Goal: Task Accomplishment & Management: Manage account settings

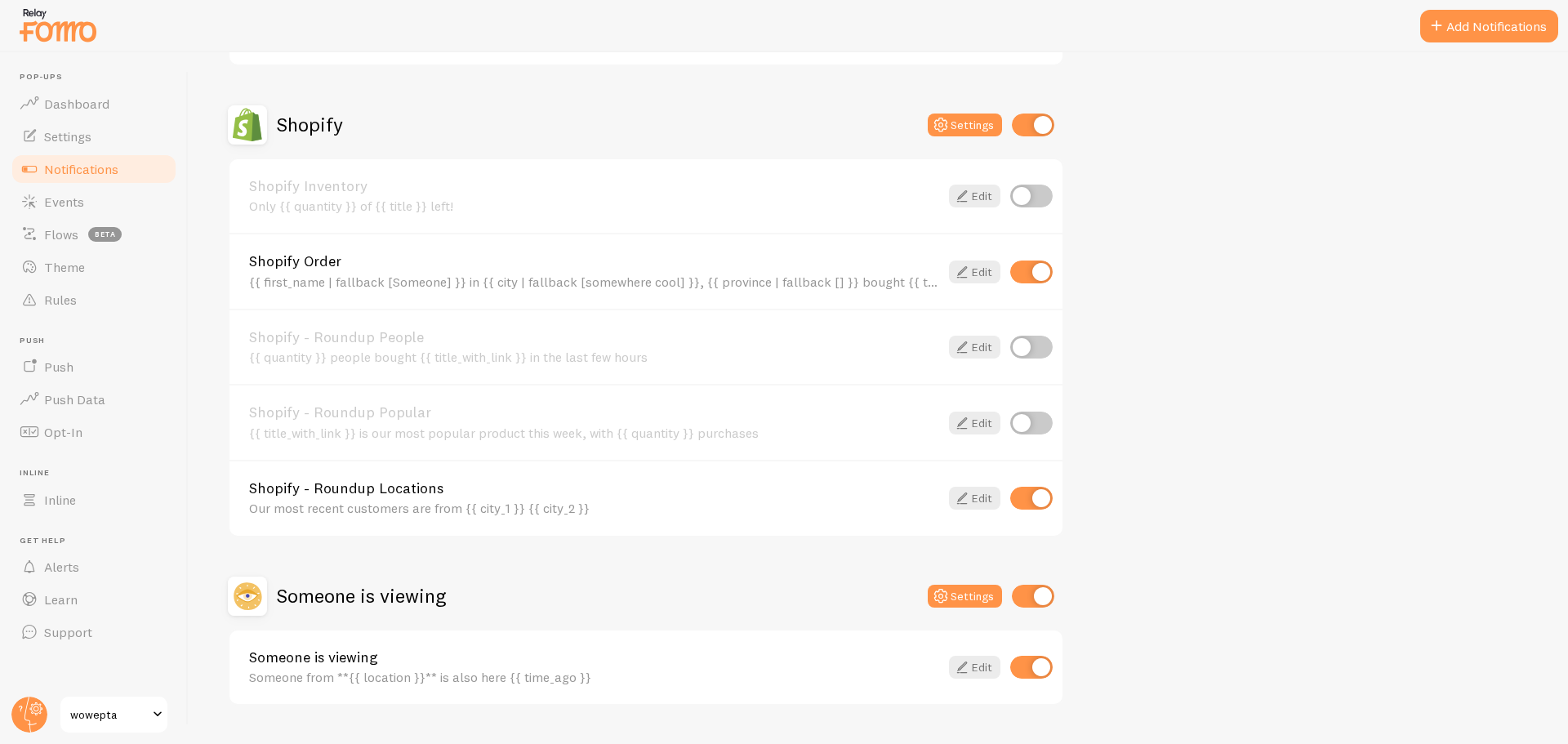
scroll to position [572, 0]
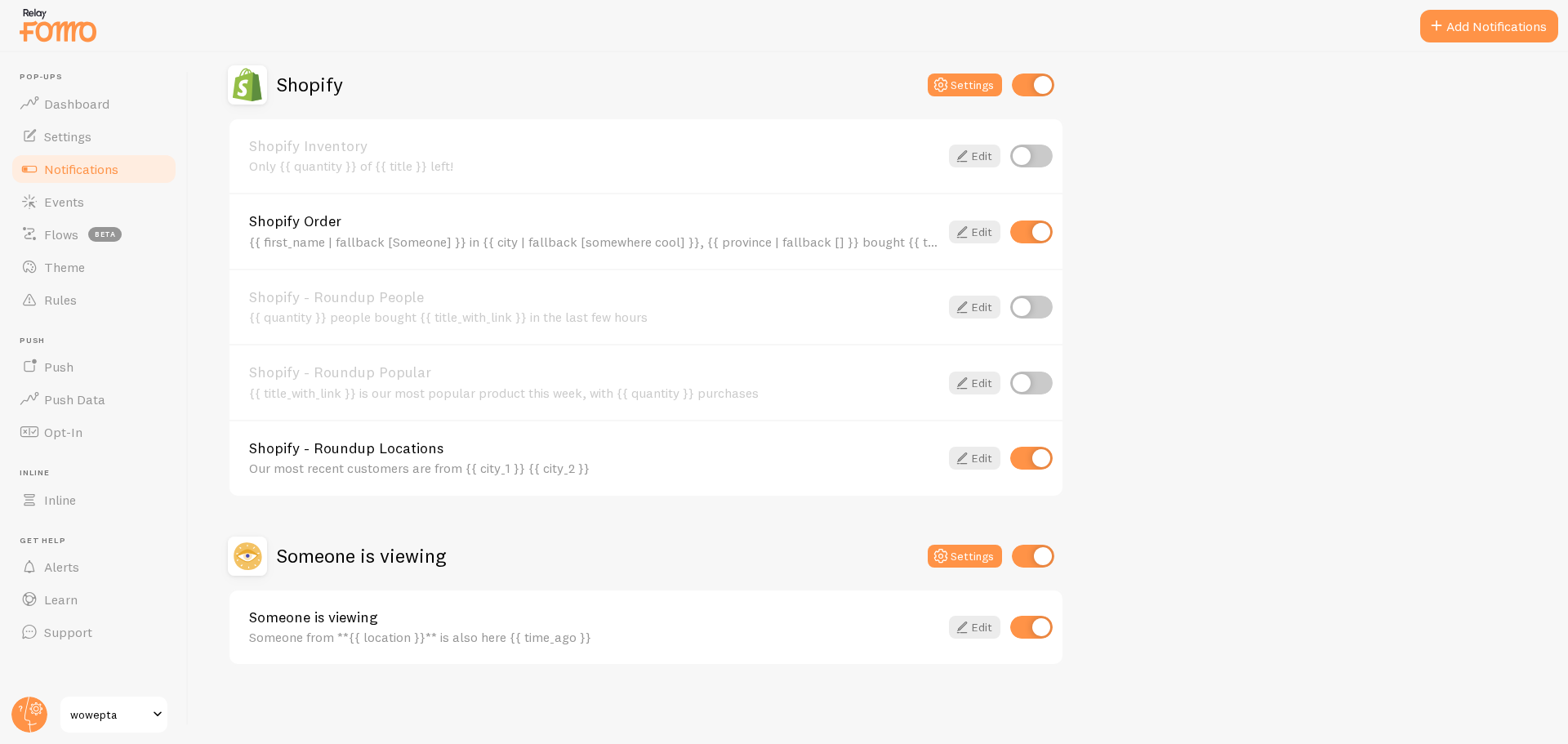
click at [1039, 461] on input "checkbox" at bounding box center [1032, 458] width 43 height 23
checkbox input "true"
click at [977, 459] on link "Edit" at bounding box center [975, 458] width 51 height 23
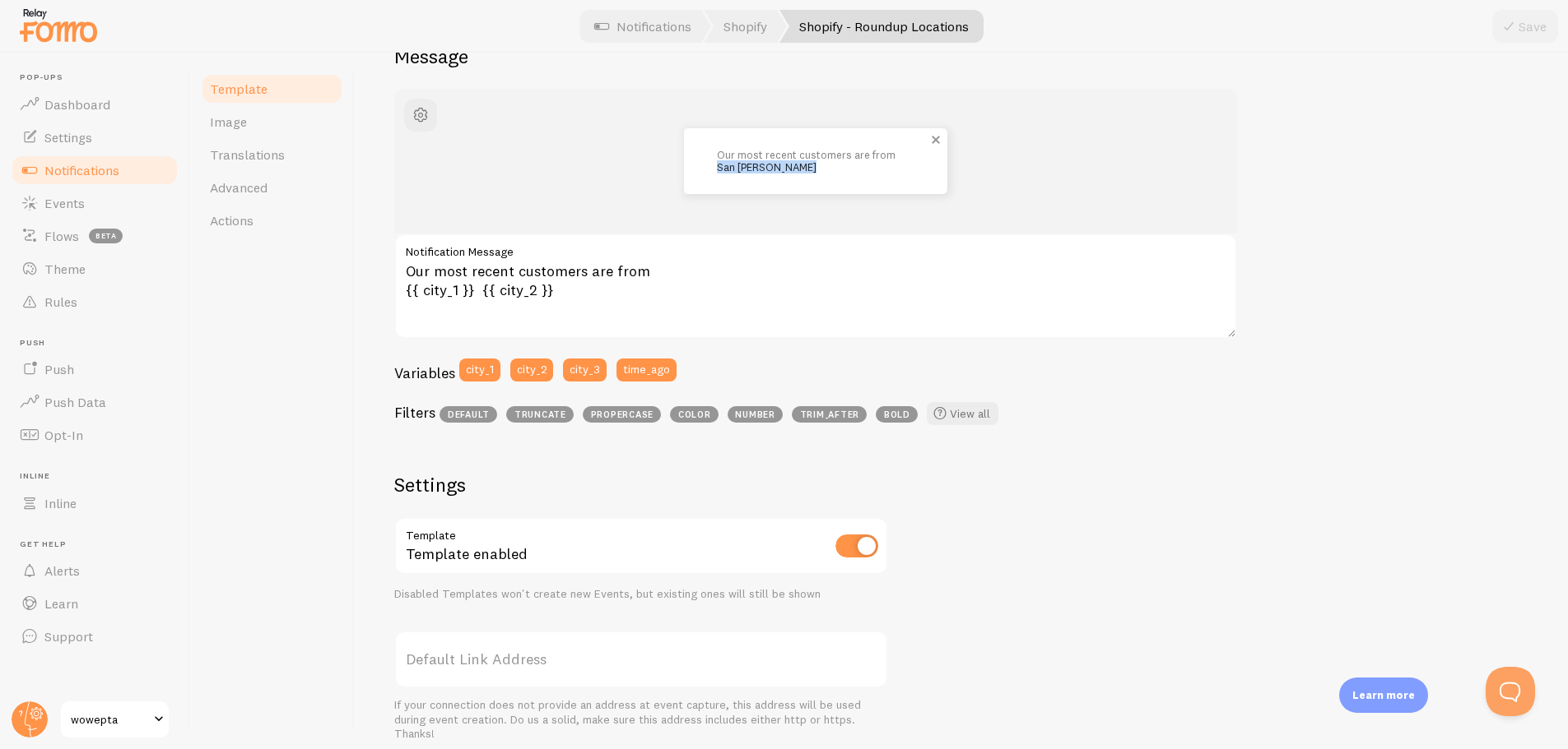
drag, startPoint x: 718, startPoint y: 169, endPoint x: 815, endPoint y: 164, distance: 97.1
click at [815, 164] on p "Our most recent customers are from [GEOGRAPHIC_DATA][PERSON_NAME]" at bounding box center [815, 161] width 197 height 24
copy p "San [PERSON_NAME]"
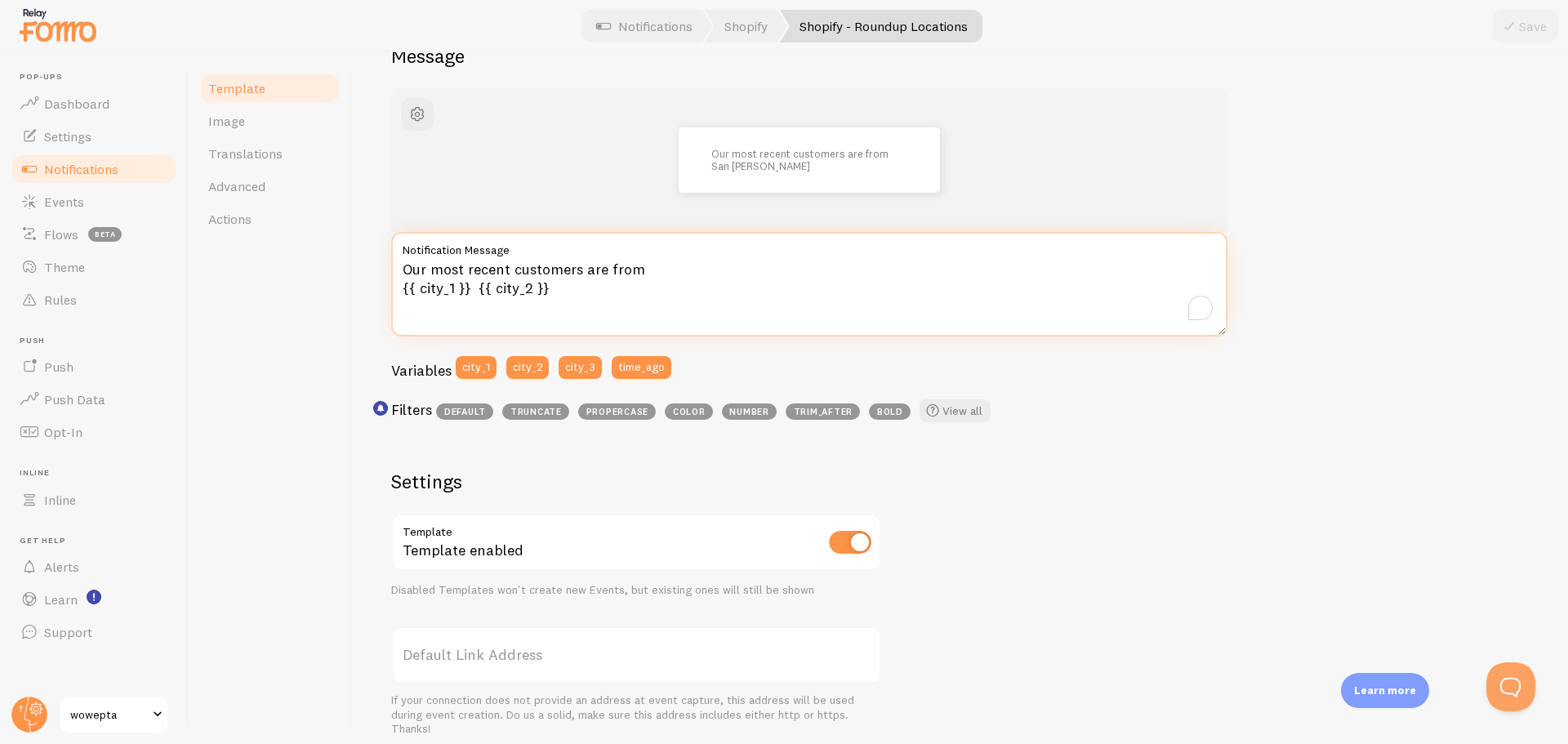
drag, startPoint x: 559, startPoint y: 296, endPoint x: 402, endPoint y: 296, distance: 157.0
click at [402, 296] on textarea "Our most recent customers are from {{ city_1 }} {{ city_2 }}" at bounding box center [809, 284] width 836 height 105
click at [586, 282] on textarea "Our most recent customers are from {{ city_1 }} {{ city_2 }}" at bounding box center [809, 284] width 836 height 105
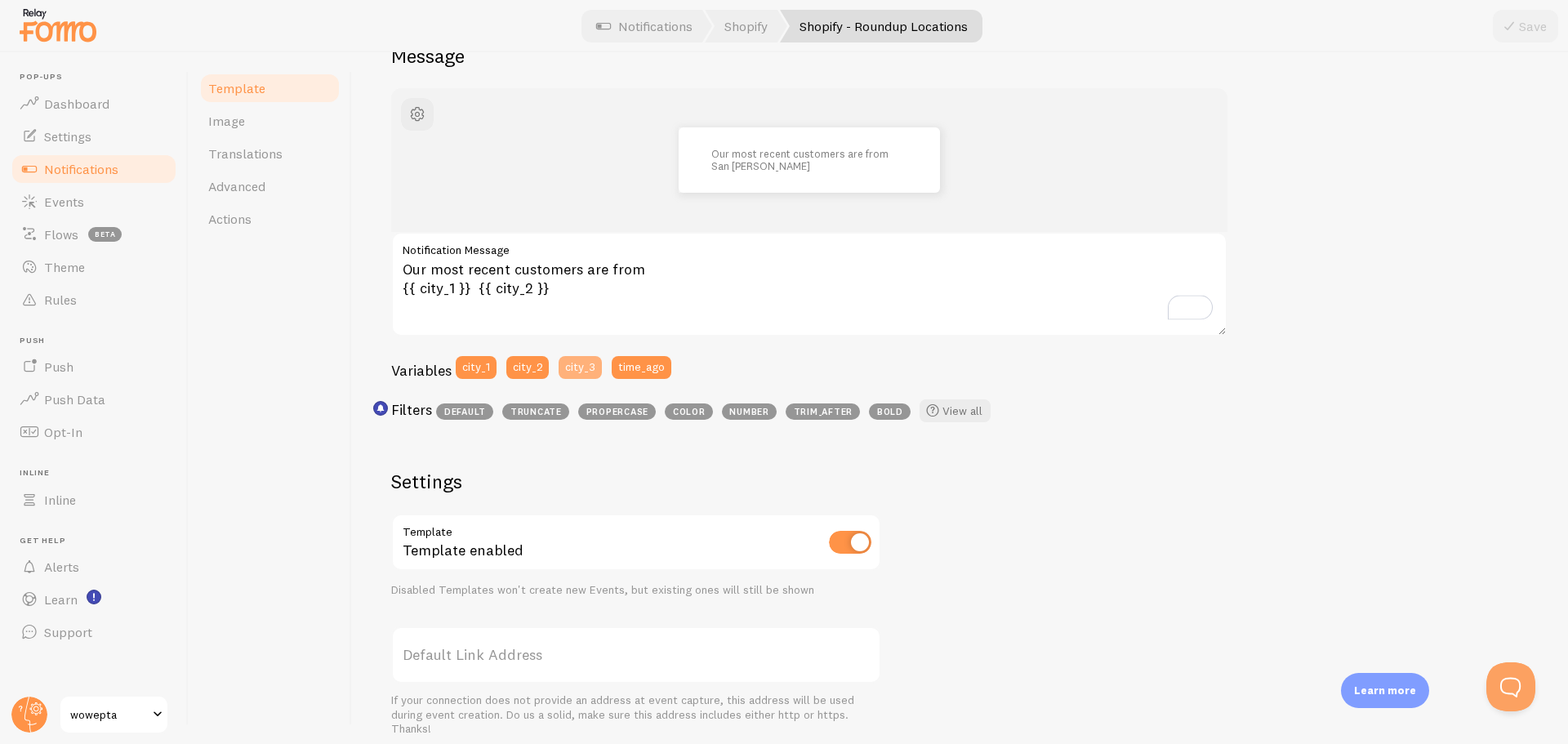
click at [580, 378] on button "city_3" at bounding box center [580, 367] width 44 height 23
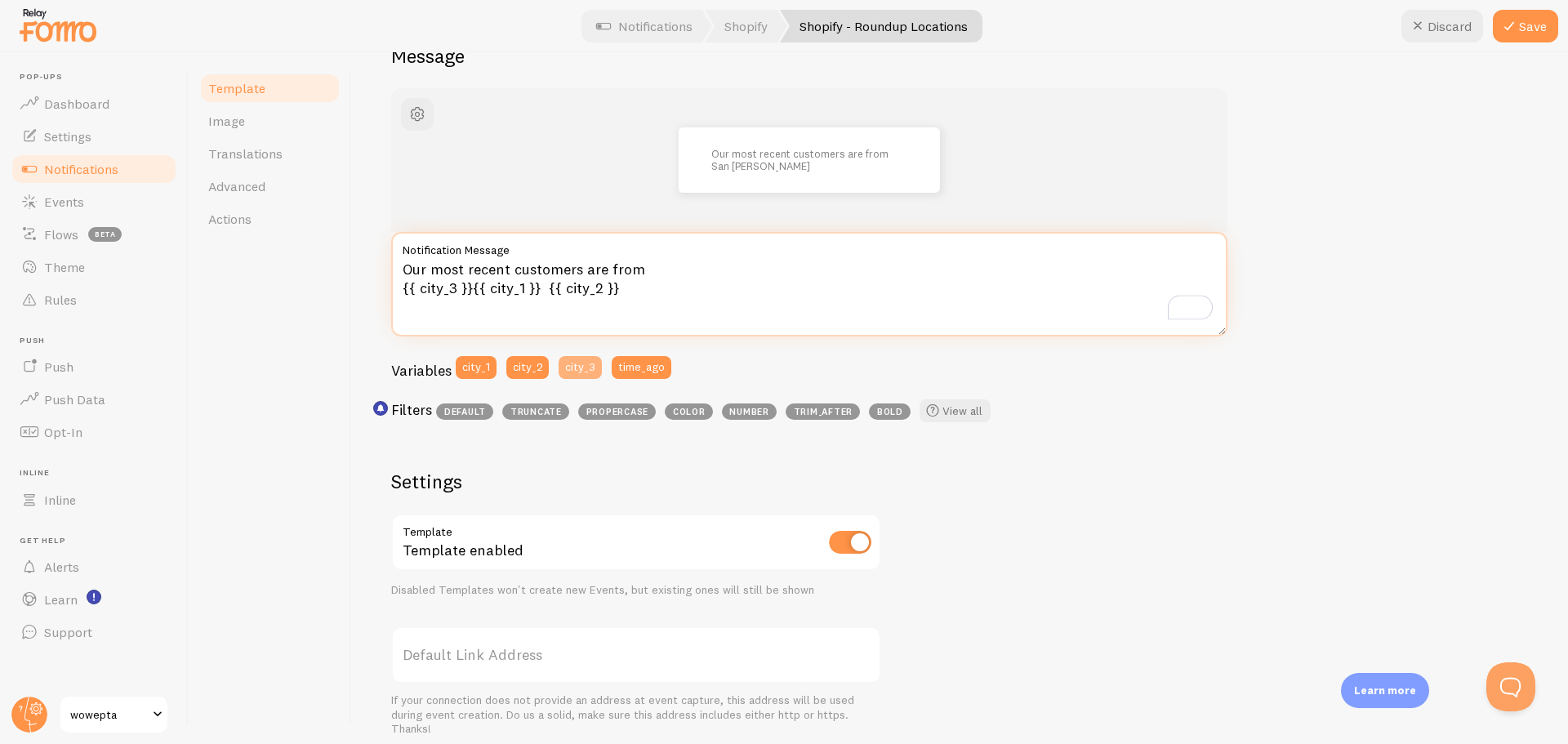
scroll to position [163, 0]
click at [583, 301] on textarea "Our most recent customers are from {{ city_1 }} {{ city_2 }}" at bounding box center [809, 284] width 836 height 105
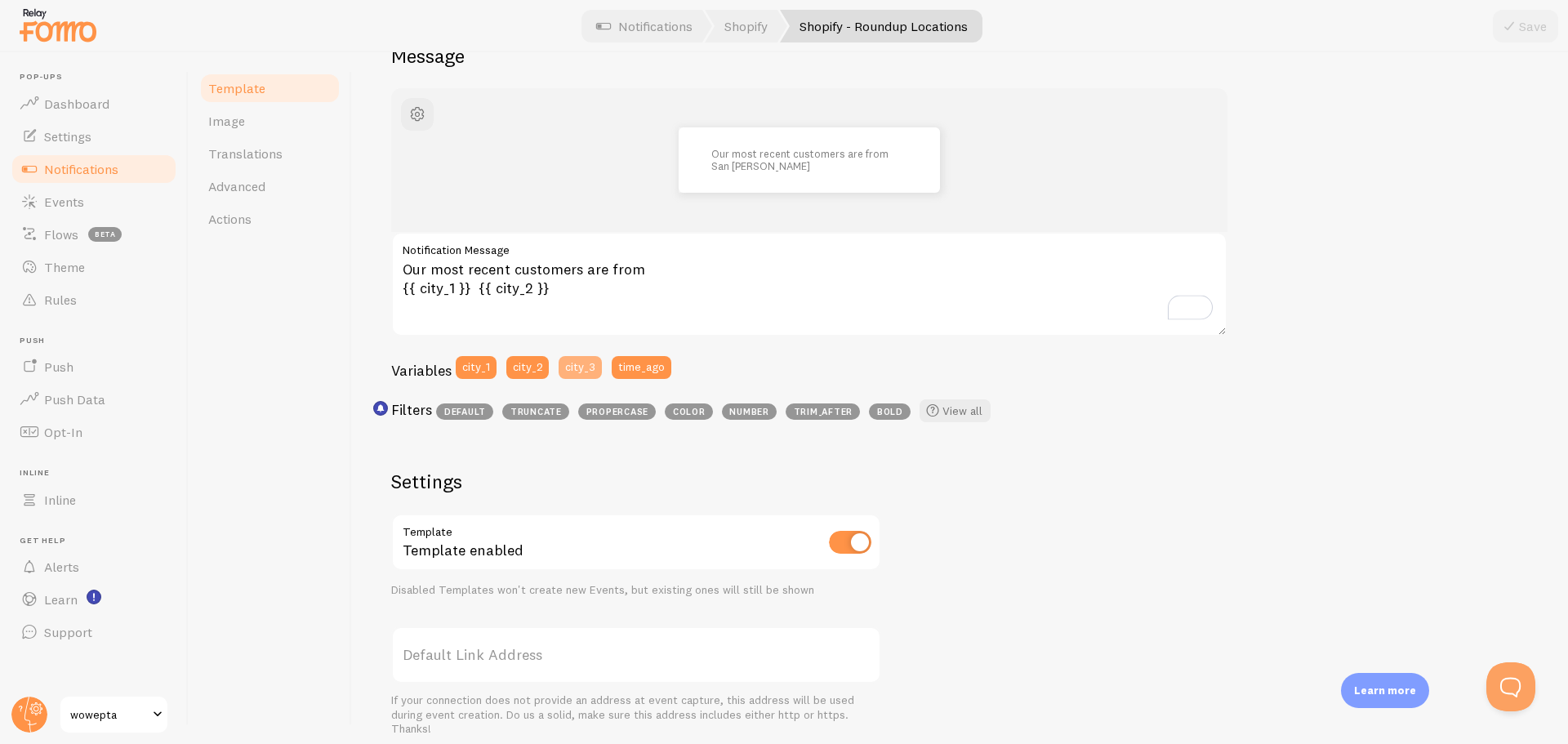
click at [583, 374] on button "city_3" at bounding box center [580, 367] width 44 height 23
drag, startPoint x: 710, startPoint y: 168, endPoint x: 858, endPoint y: 167, distance: 148.0
click at [858, 167] on div "Our most recent customers are from [GEOGRAPHIC_DATA][PERSON_NAME] [US_STATE]" at bounding box center [809, 160] width 261 height 65
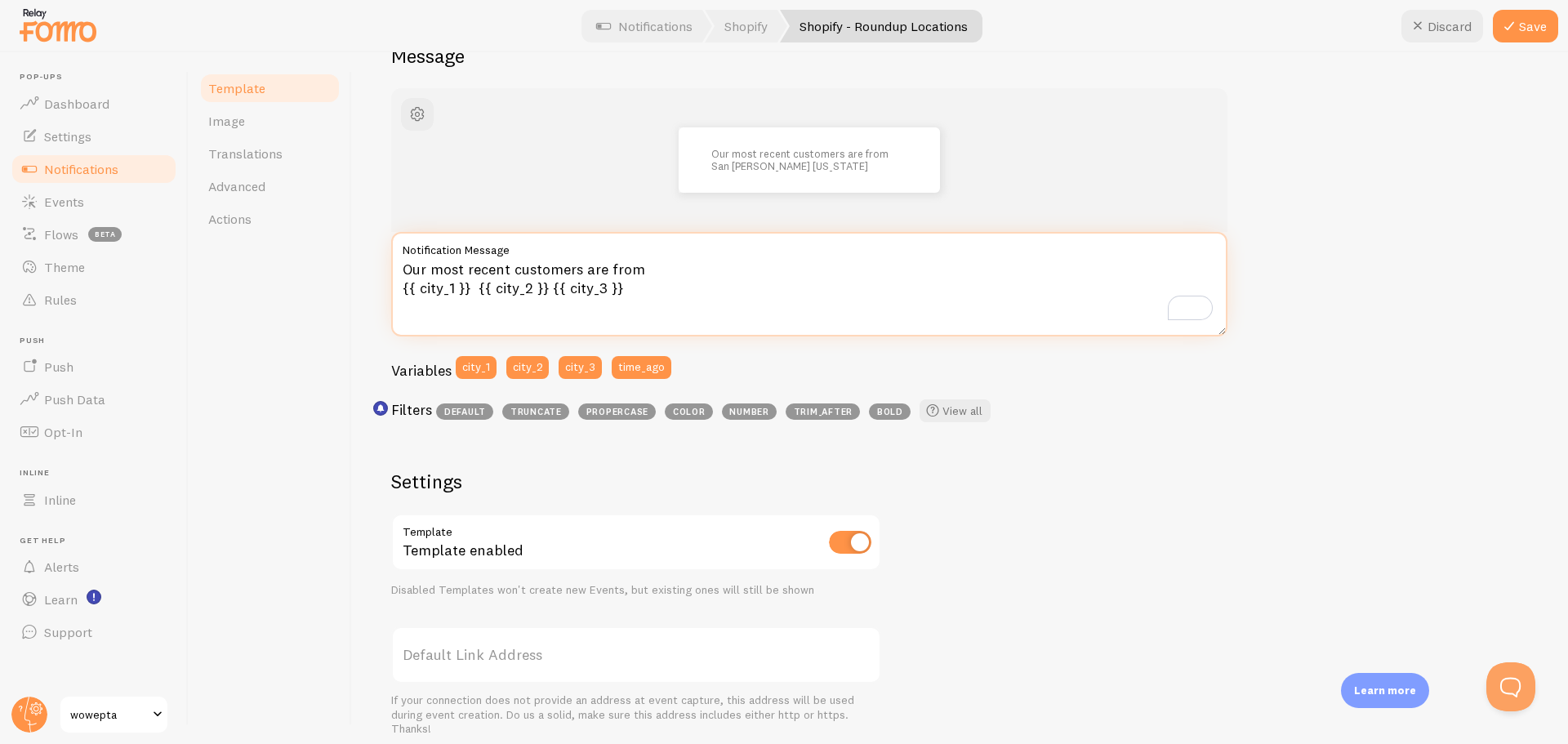
click at [470, 288] on textarea "Our most recent customers are from {{ city_1 }} {{ city_2 }} {{ city_3 }}" at bounding box center [809, 284] width 836 height 105
click at [546, 293] on textarea "Our most recent customers are from {{ city_1 }}, {{ city_2 }} {{ city_3 }}" at bounding box center [809, 284] width 836 height 105
click at [550, 293] on textarea "Our most recent customers are from {{ city_1 }}, {{ city_2 }} {{ city_3 }}" at bounding box center [809, 284] width 836 height 105
click at [655, 286] on textarea "Our most recent customers are from {{ city_1 }}, {{ city_2 }} & {{ city_3 }}" at bounding box center [809, 284] width 836 height 105
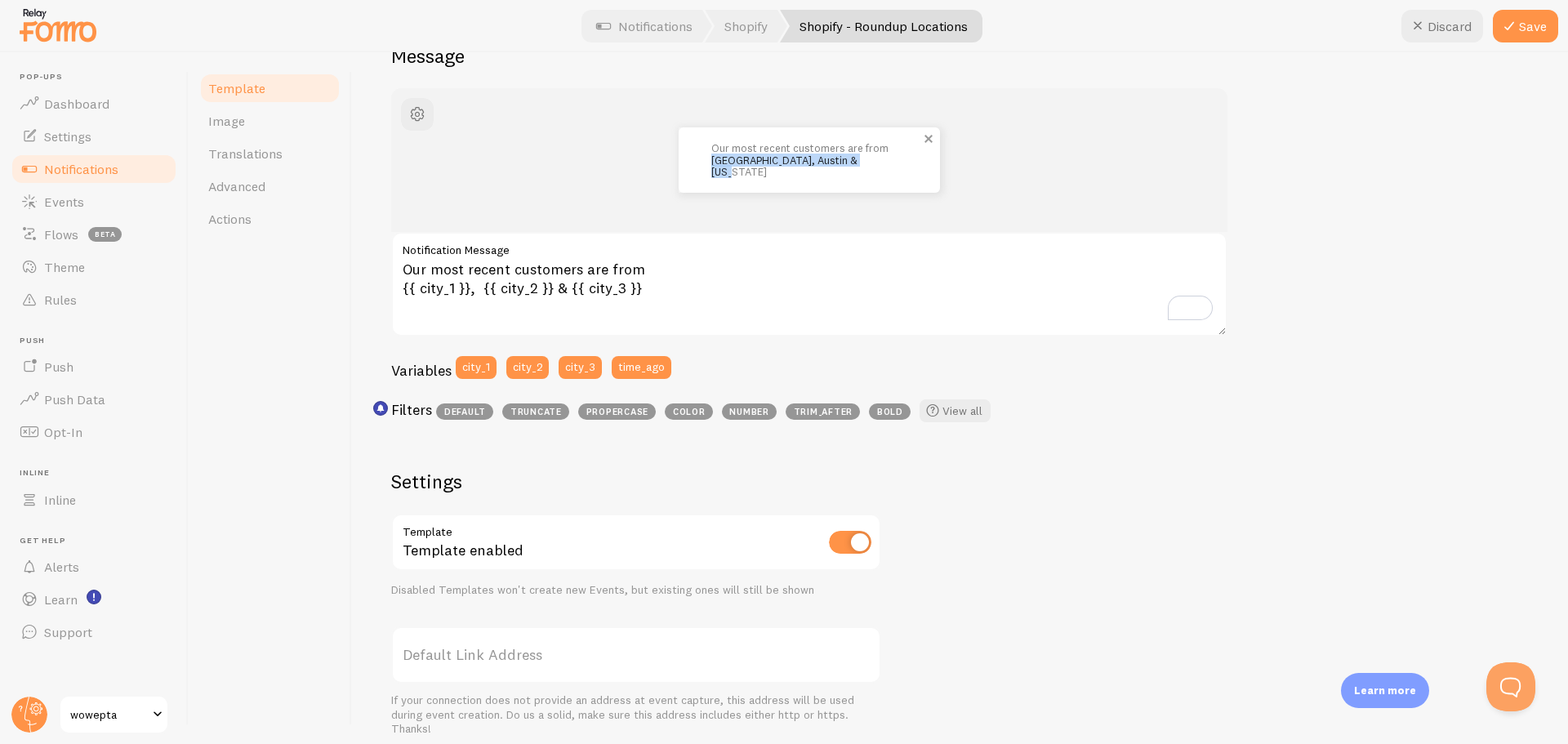
drag, startPoint x: 870, startPoint y: 164, endPoint x: 710, endPoint y: 168, distance: 160.0
click at [710, 168] on div "Our most recent customers are from [GEOGRAPHIC_DATA], [GEOGRAPHIC_DATA] & [US_S…" at bounding box center [809, 160] width 261 height 65
copy p "[GEOGRAPHIC_DATA], Austin & [US_STATE]"
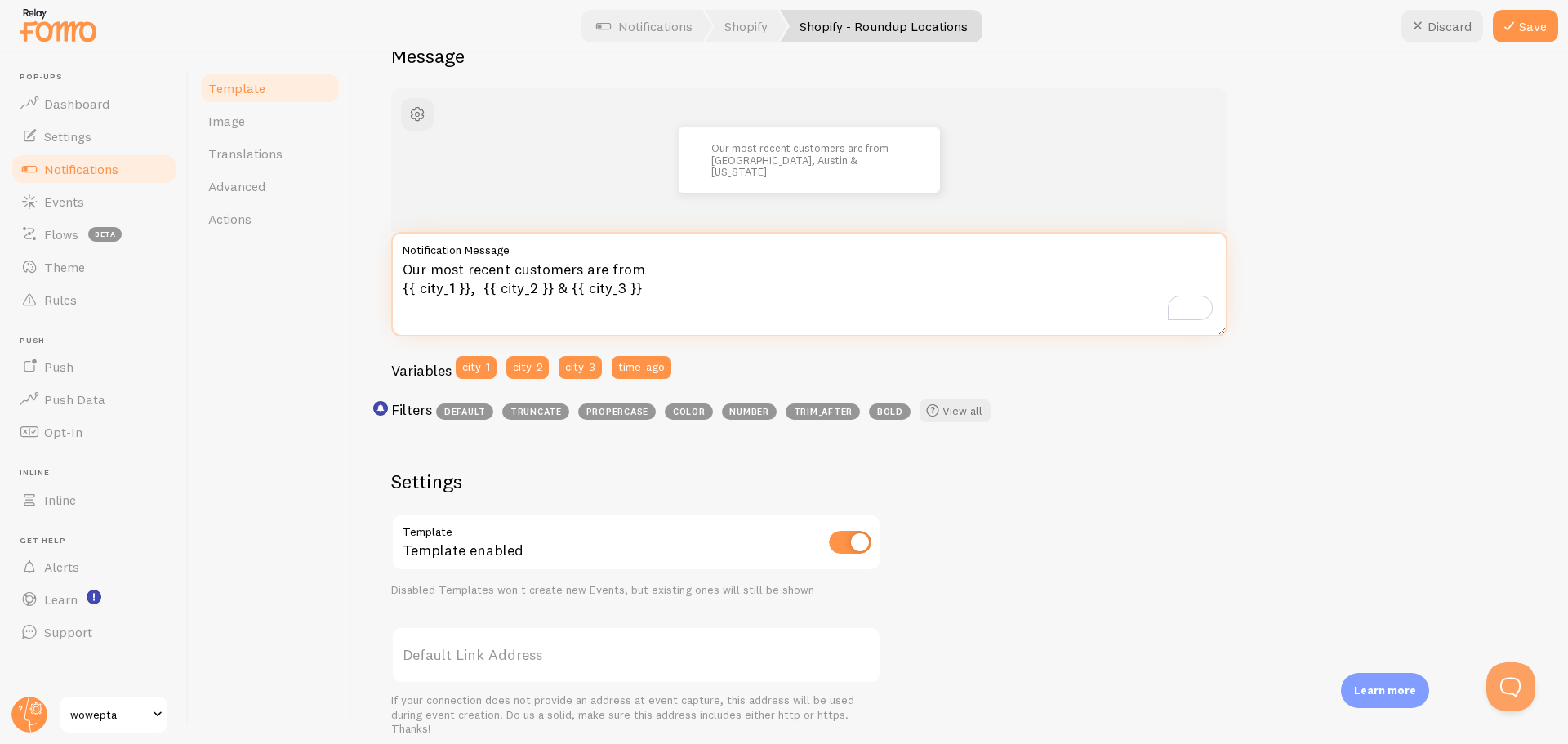
click at [677, 304] on textarea "Our most recent customers are from {{ city_1 }}, {{ city_2 }} & {{ city_3 }}" at bounding box center [809, 284] width 836 height 105
paste textarea "[GEOGRAPHIC_DATA], Austin & [US_STATE]"
drag, startPoint x: 620, startPoint y: 310, endPoint x: 563, endPoint y: 308, distance: 57.0
click at [563, 308] on textarea "Our most recent customers are from {{ city_1 }}, {{ city_2 }} & {{ city_3 }} [G…" at bounding box center [809, 284] width 836 height 105
click at [492, 313] on textarea "Our most recent customers are from {{ city_1 }}, {{ city_2 }} & {{ city_3 }} [G…" at bounding box center [809, 284] width 836 height 105
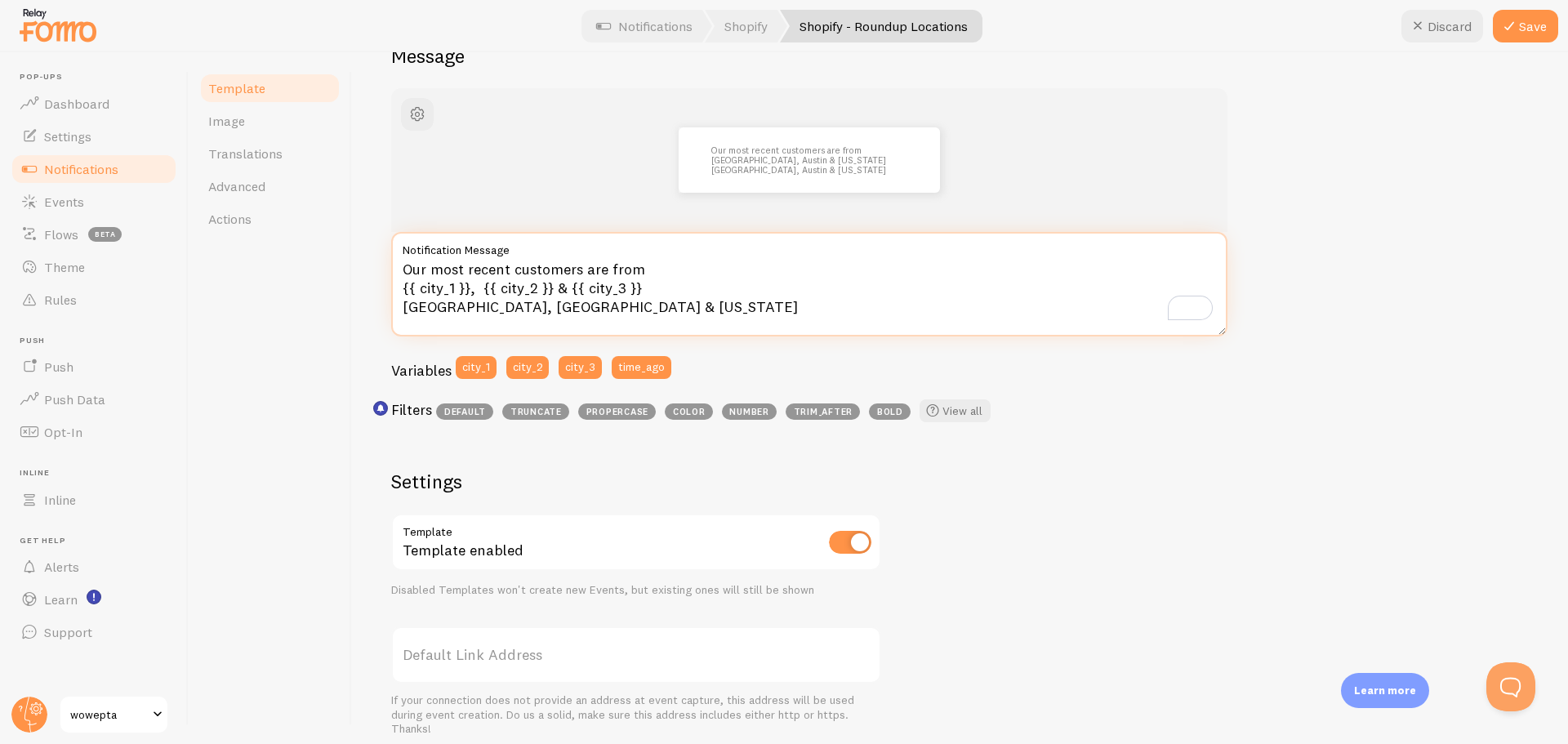
drag, startPoint x: 543, startPoint y: 311, endPoint x: 502, endPoint y: 310, distance: 41.0
click at [502, 310] on textarea "Our most recent customers are from {{ city_1 }}, {{ city_2 }} & {{ city_3 }} [G…" at bounding box center [809, 284] width 836 height 105
drag, startPoint x: 572, startPoint y: 306, endPoint x: 639, endPoint y: 306, distance: 67.0
click at [639, 306] on textarea "Our most recent customers are from {{ city_1 }}, {{ city_2 }} & {{ city_3 }} [G…" at bounding box center [809, 284] width 836 height 105
paste textarea "Sharjah"
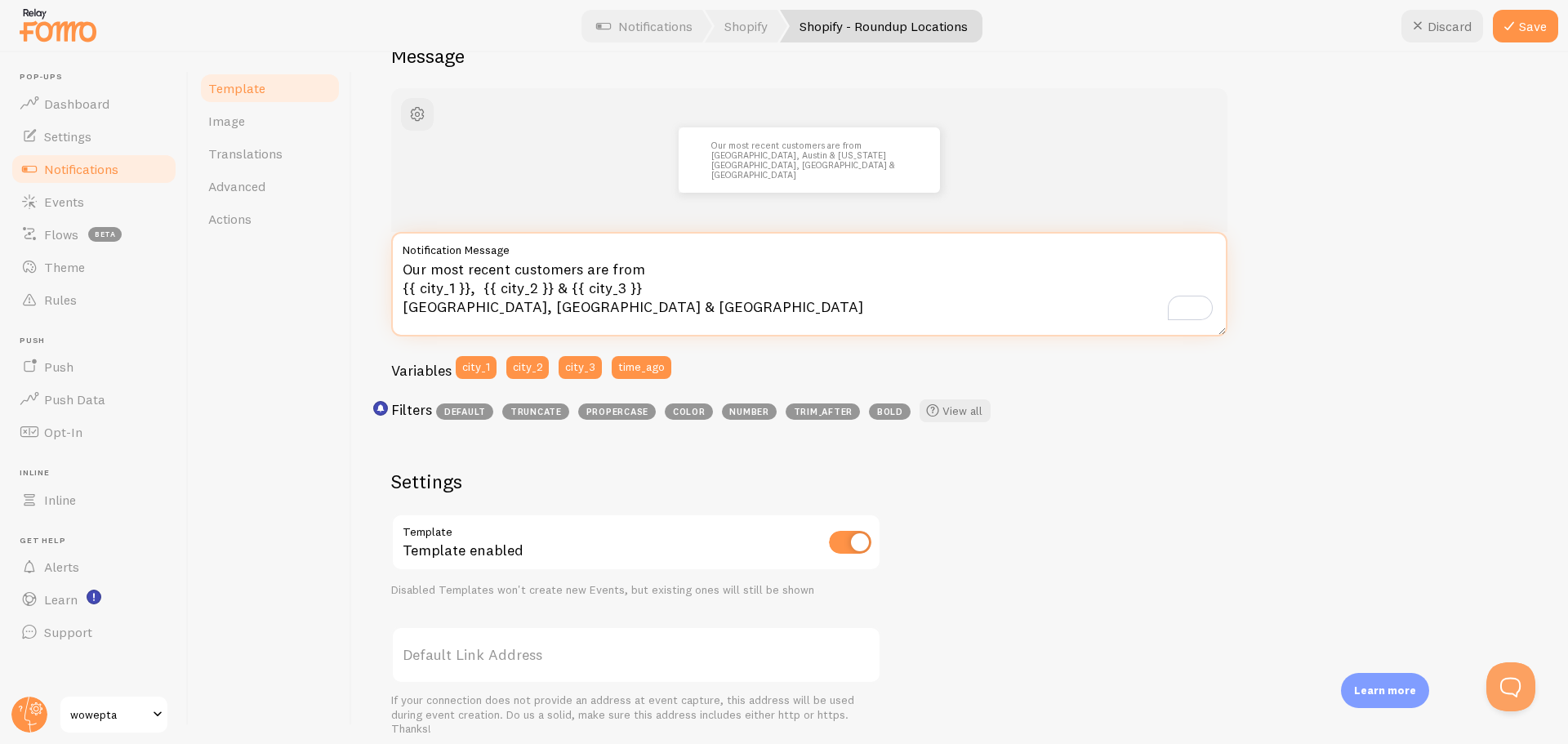
drag, startPoint x: 645, startPoint y: 284, endPoint x: 402, endPoint y: 292, distance: 243.1
click at [402, 292] on textarea "Our most recent customers are from {{ city_1 }}, {{ city_2 }} & {{ city_3 }} [G…" at bounding box center [809, 284] width 836 height 105
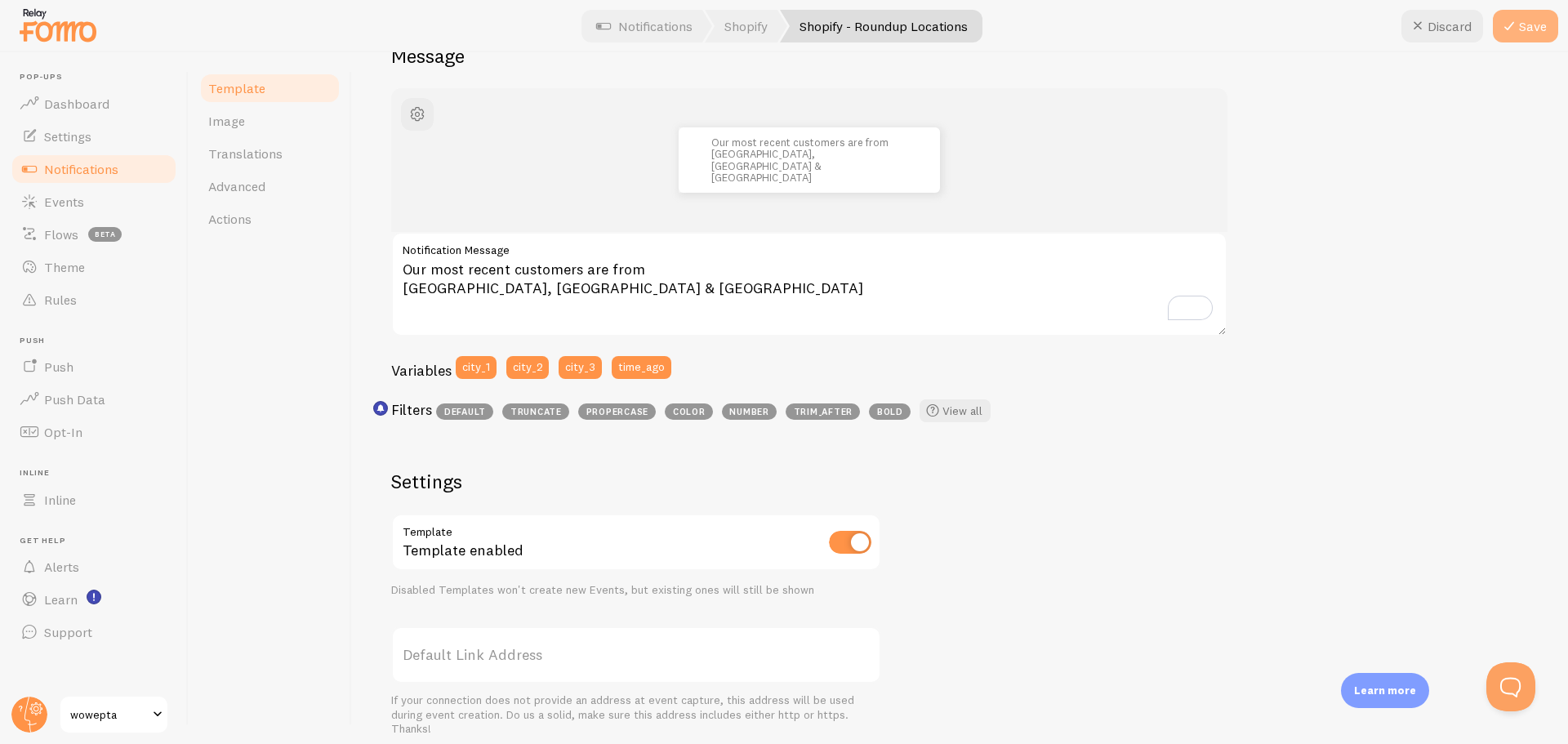
click at [1525, 31] on button "Save" at bounding box center [1525, 26] width 65 height 32
type textarea "Our most recent customers are from [GEOGRAPHIC_DATA], [GEOGRAPHIC_DATA] &amp; […"
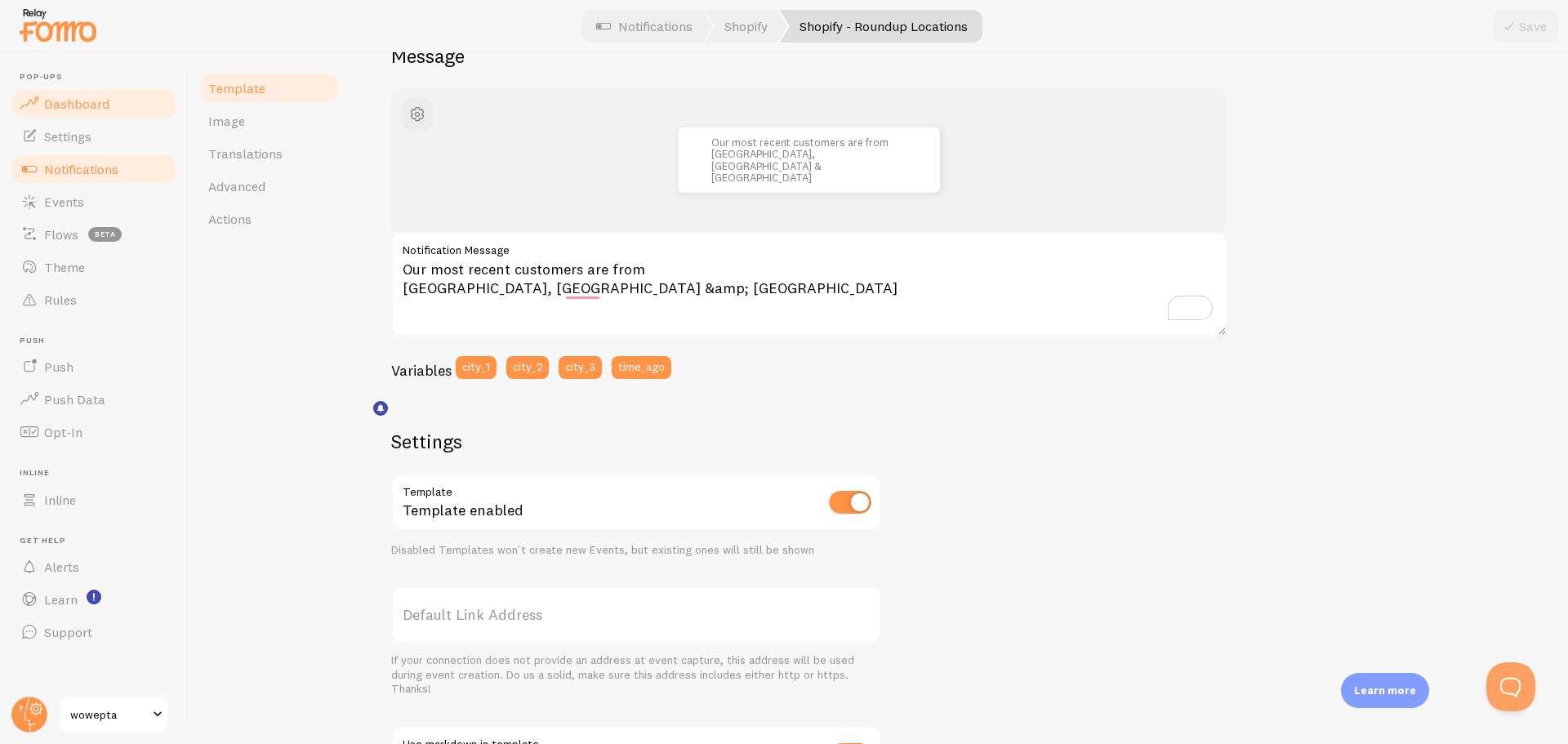
click at [93, 93] on link "Dashboard" at bounding box center [94, 103] width 168 height 32
